Goal: Obtain resource: Download file/media

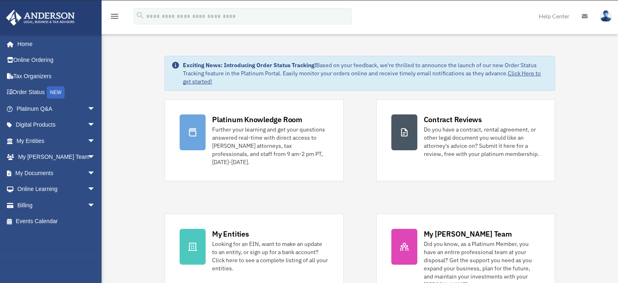
click at [375, 229] on div "Platinum Knowledge Room Further your learning and get your questions answered r…" at bounding box center [360, 201] width 391 height 204
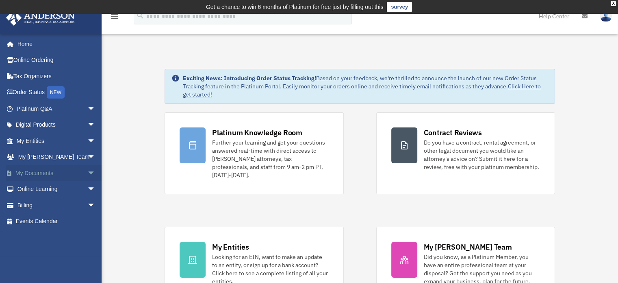
click at [39, 168] on link "My Documents arrow_drop_down" at bounding box center [57, 173] width 102 height 16
click at [88, 170] on span "arrow_drop_down" at bounding box center [95, 173] width 16 height 17
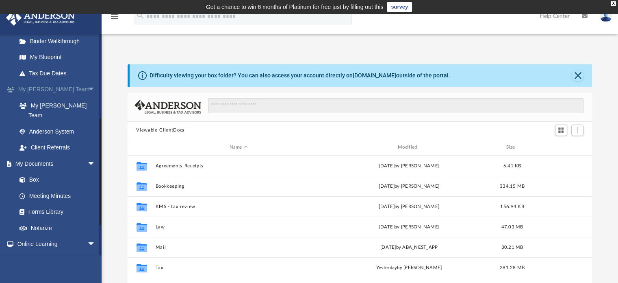
scroll to position [172, 0]
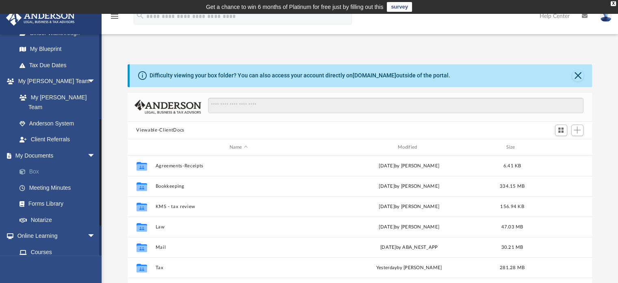
click at [34, 163] on link "Box" at bounding box center [59, 171] width 96 height 16
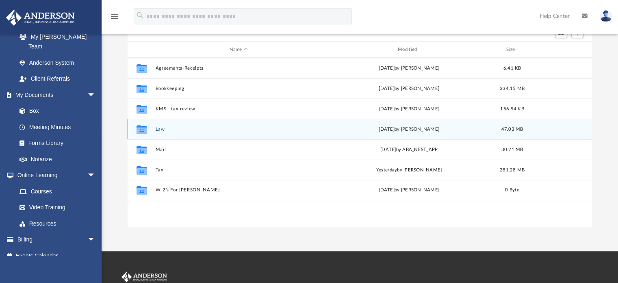
scroll to position [99, 0]
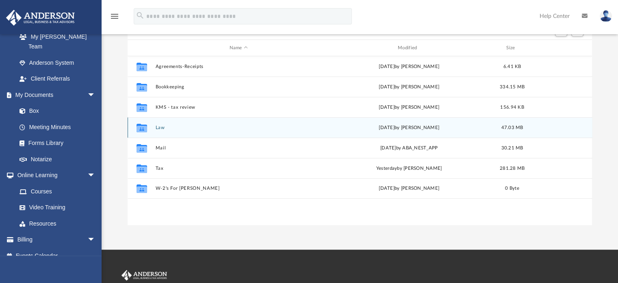
click at [240, 232] on div "App [EMAIL_ADDRESS][DOMAIN_NAME] Sign Out [EMAIL_ADDRESS][DOMAIN_NAME] Home Onl…" at bounding box center [309, 82] width 618 height 335
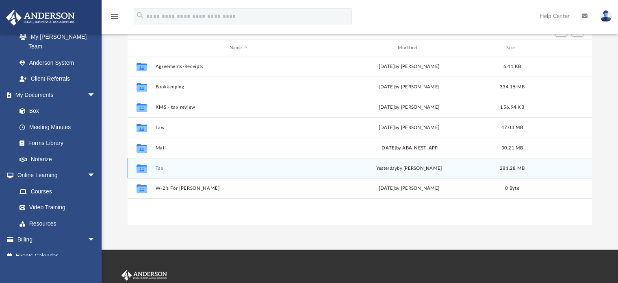
click at [155, 167] on div "Collaborated Folder Tax [DATE] by [PERSON_NAME] 281.28 MB" at bounding box center [360, 168] width 465 height 20
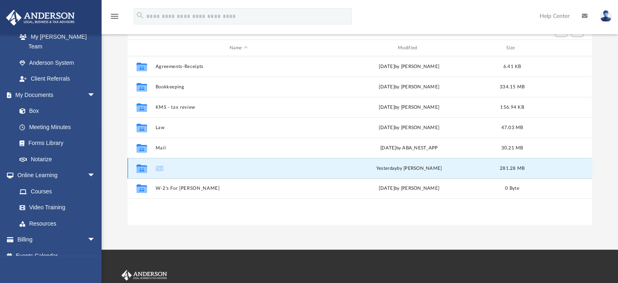
click at [155, 167] on div "Collaborated Folder Tax [DATE] by [PERSON_NAME] 281.28 MB" at bounding box center [360, 168] width 465 height 20
click at [146, 169] on icon "grid" at bounding box center [141, 169] width 11 height 7
click at [222, 168] on button "Tax" at bounding box center [238, 167] width 167 height 5
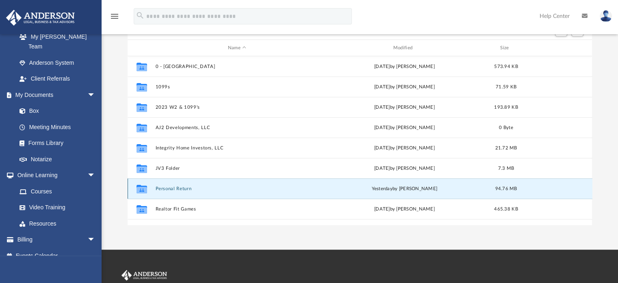
click at [172, 187] on button "Personal Return" at bounding box center [237, 188] width 164 height 5
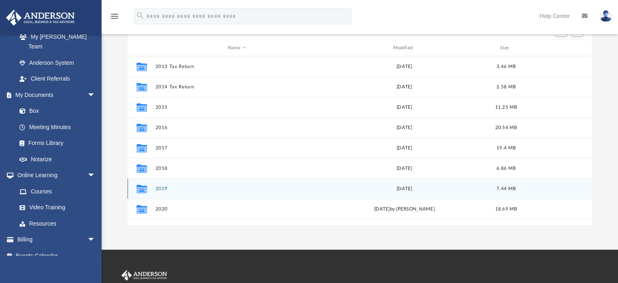
scroll to position [137, 0]
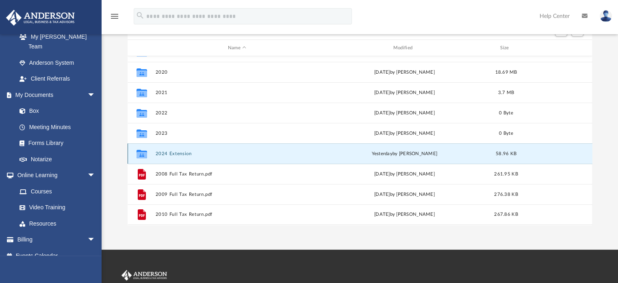
click at [174, 153] on button "2024 Extension" at bounding box center [237, 153] width 164 height 5
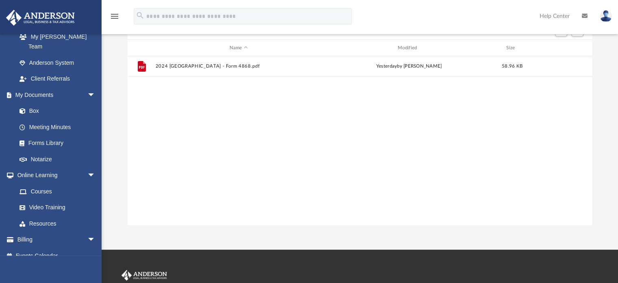
scroll to position [0, 0]
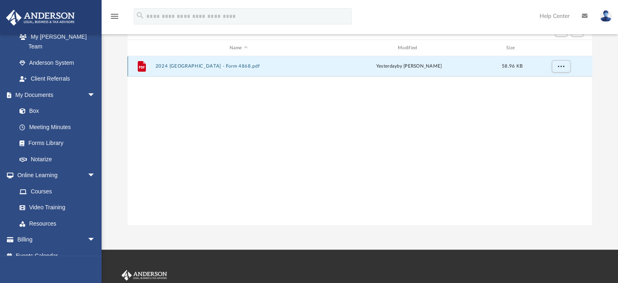
click at [228, 68] on button "2024 [GEOGRAPHIC_DATA] - Form 4868.pdf" at bounding box center [238, 66] width 167 height 5
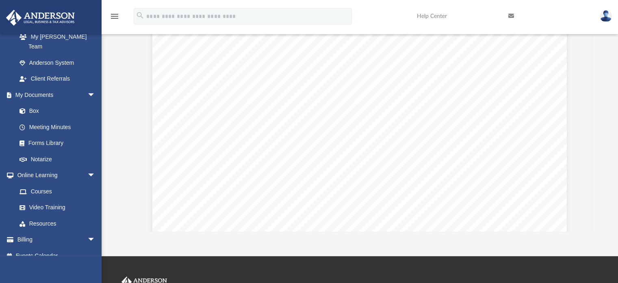
drag, startPoint x: 414, startPoint y: 166, endPoint x: 423, endPoint y: 214, distance: 49.2
